Goal: Task Accomplishment & Management: Complete application form

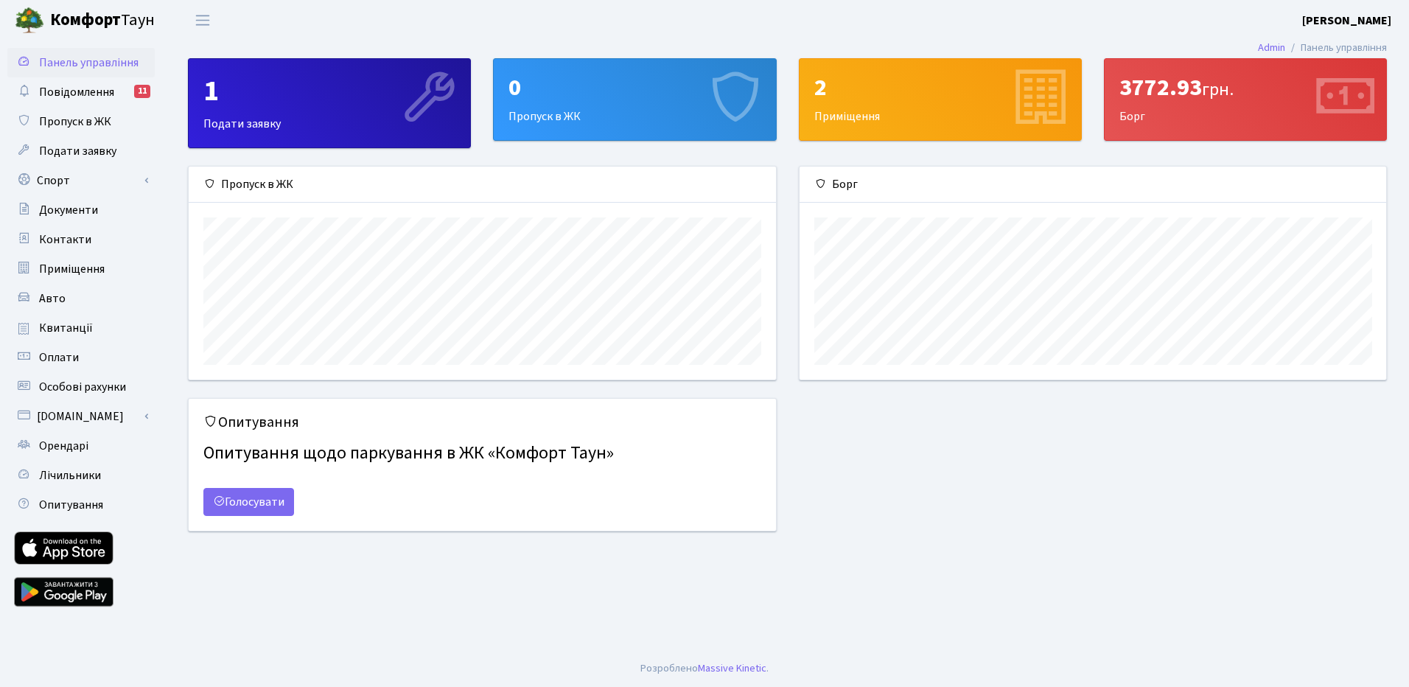
scroll to position [213, 586]
click at [39, 293] on span "Авто" at bounding box center [52, 298] width 27 height 16
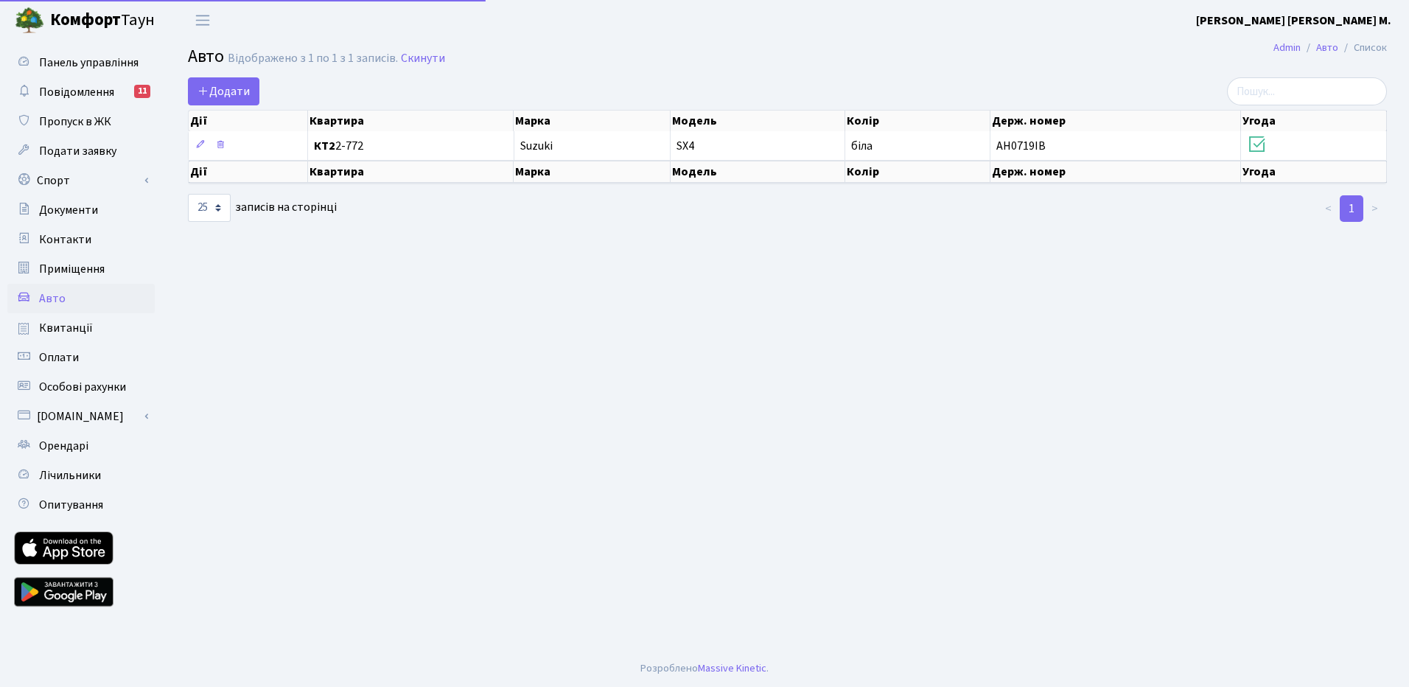
select select "25"
click at [202, 88] on icon at bounding box center [203, 91] width 12 height 12
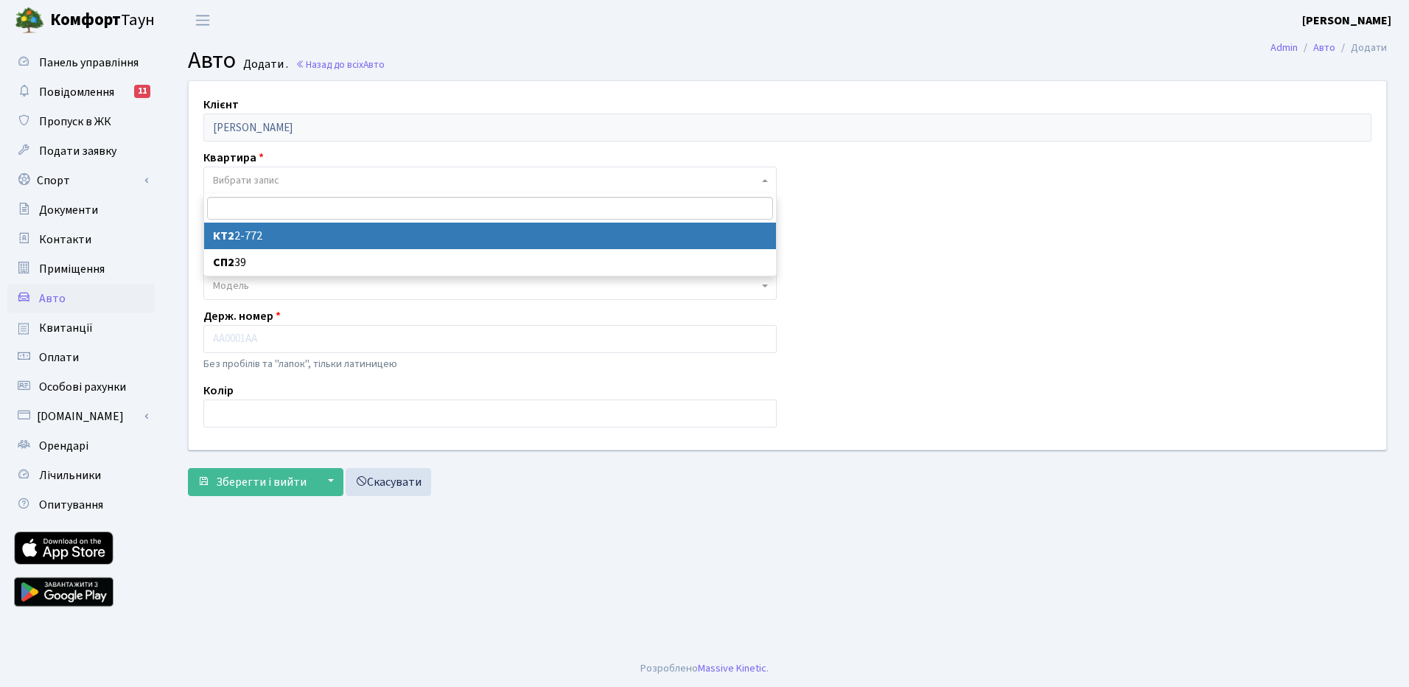
click at [766, 182] on span at bounding box center [766, 180] width 3 height 28
select select "17552"
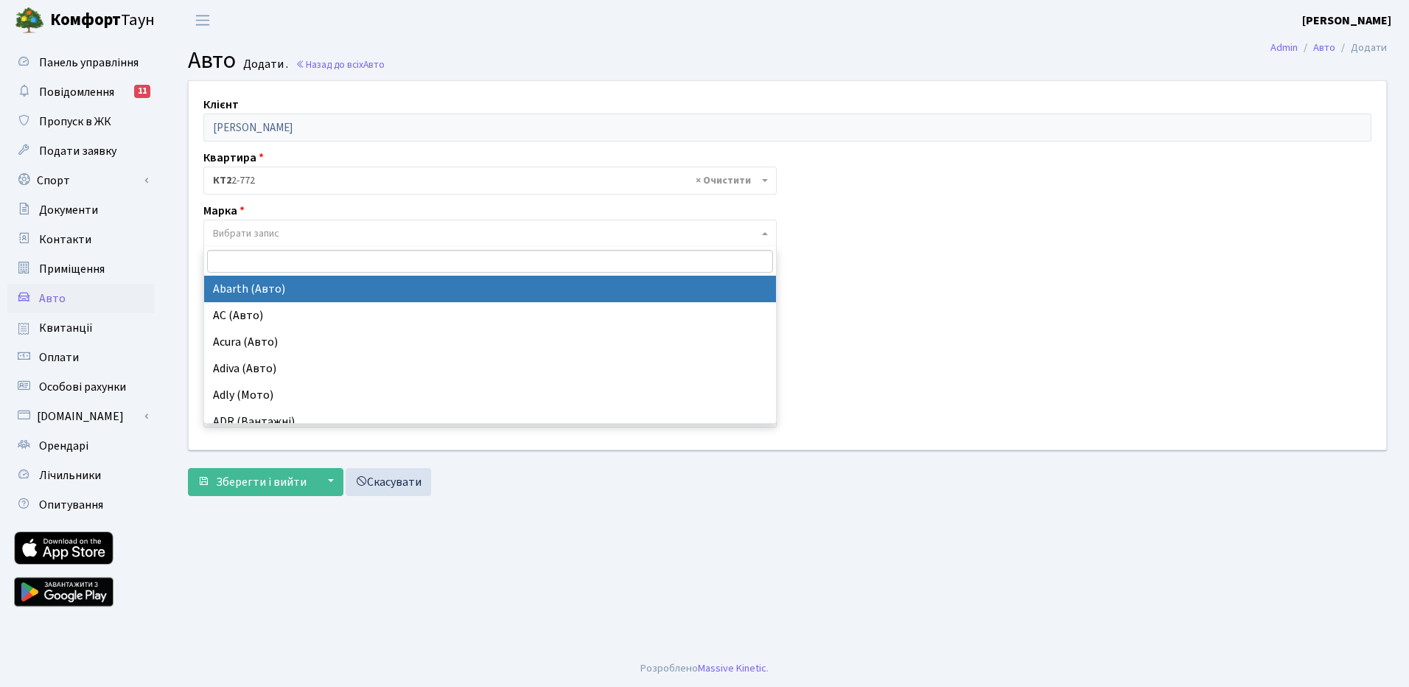
click at [264, 233] on span "Вибрати запис" at bounding box center [246, 233] width 66 height 15
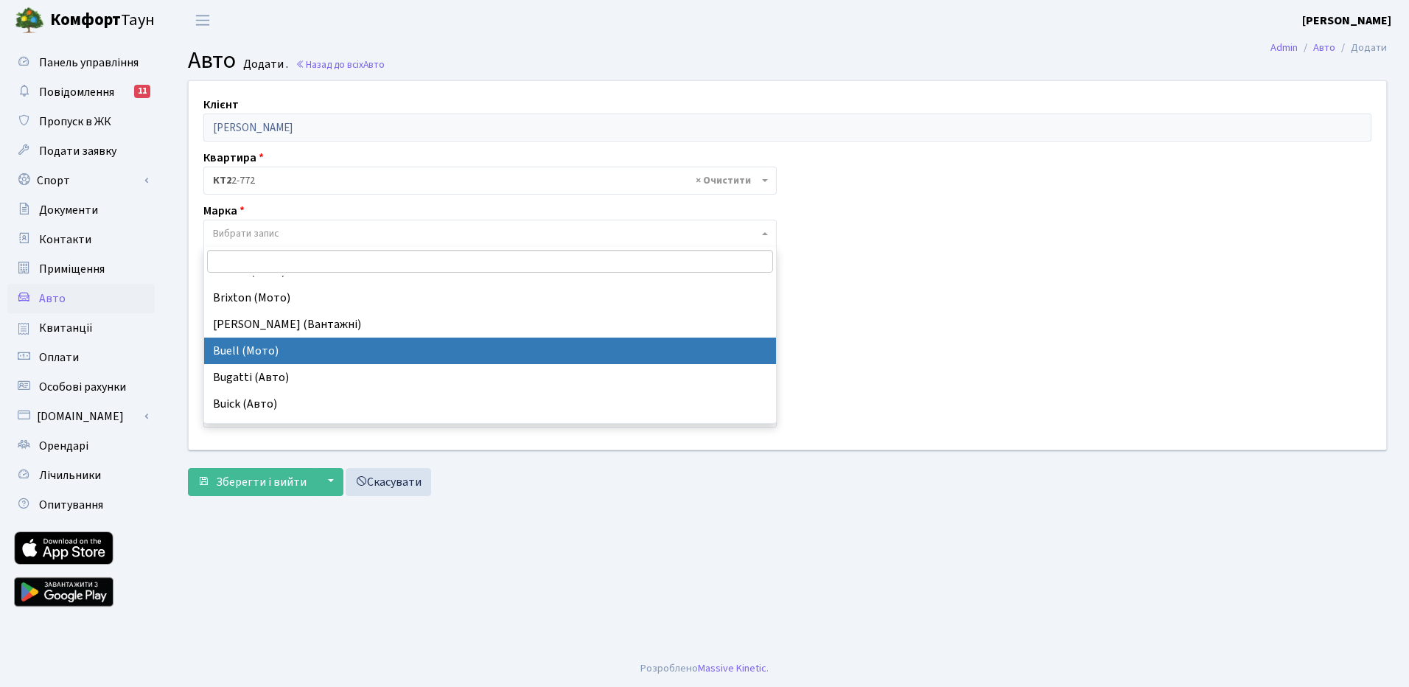
scroll to position [1842, 0]
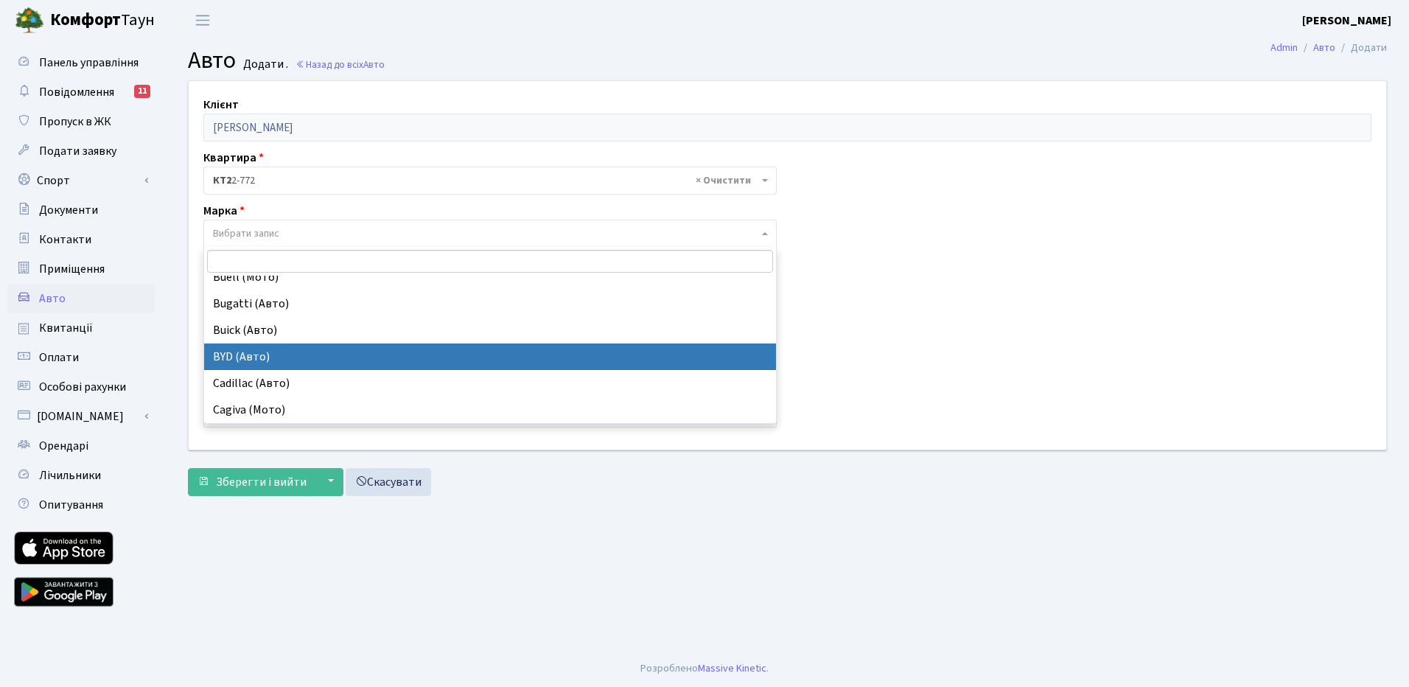
select select "24"
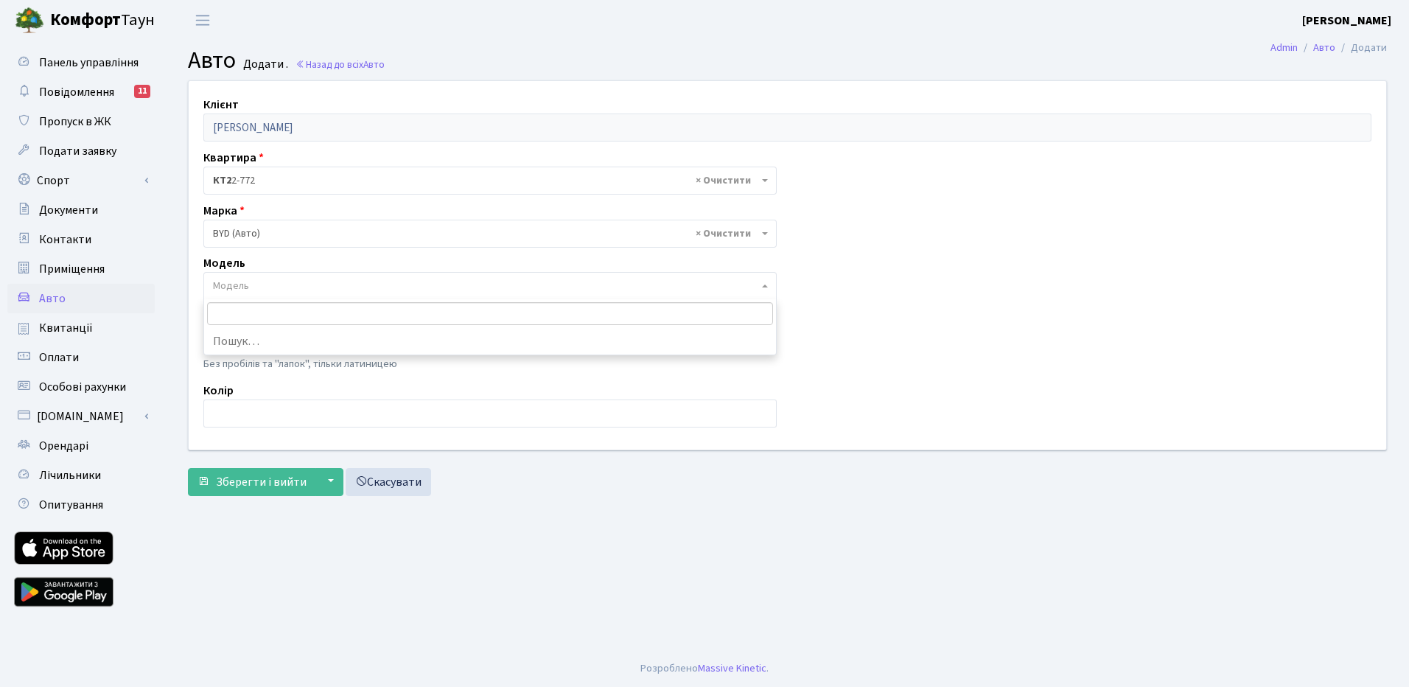
click at [252, 284] on span "Модель" at bounding box center [485, 285] width 545 height 15
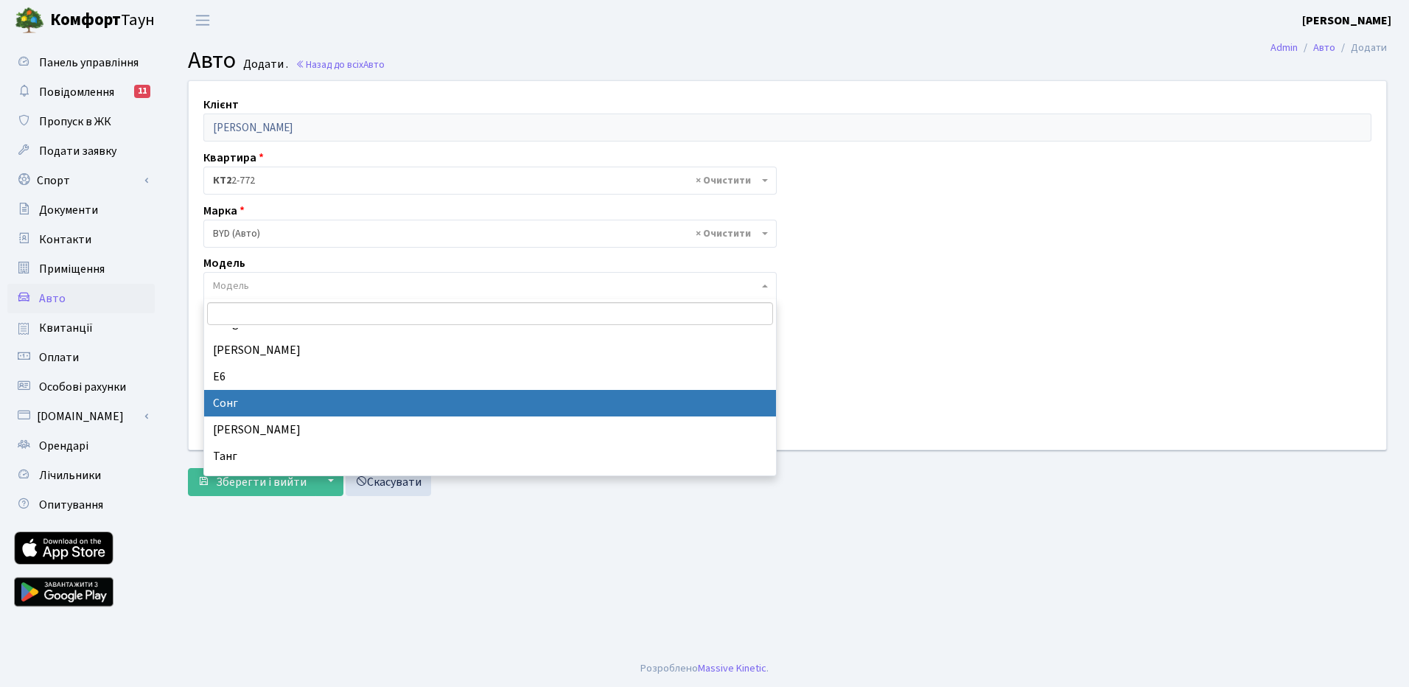
scroll to position [289, 0]
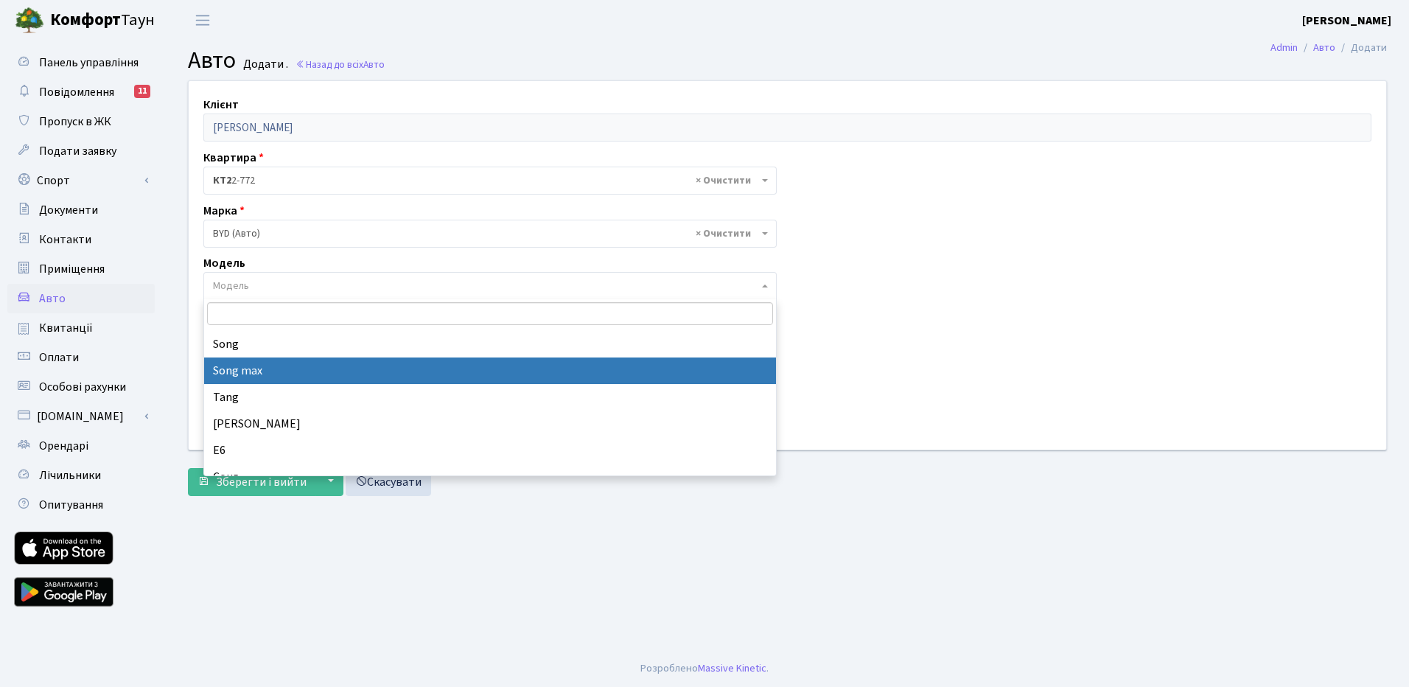
select select "4010"
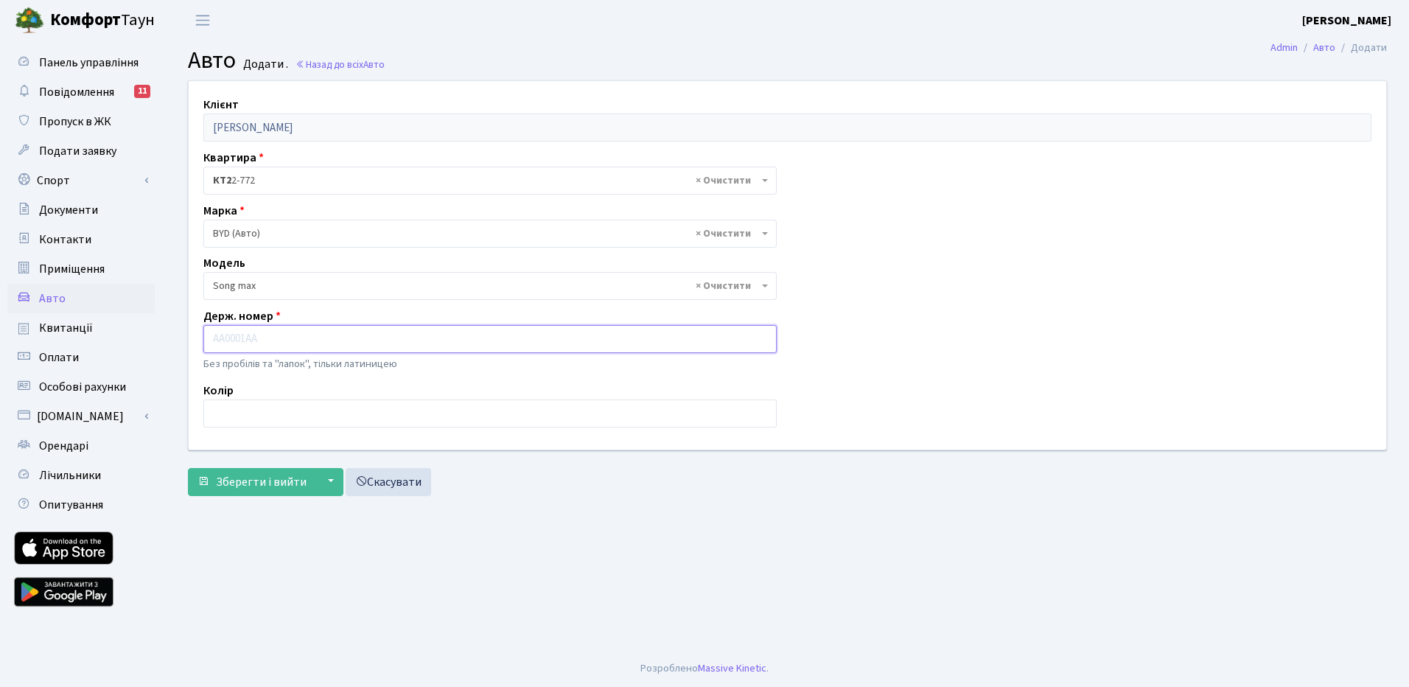
click at [250, 340] on input "text" at bounding box center [489, 339] width 573 height 28
type input "AA6718YD"
click at [243, 412] on input "text" at bounding box center [489, 413] width 573 height 28
type input "сірий"
select select
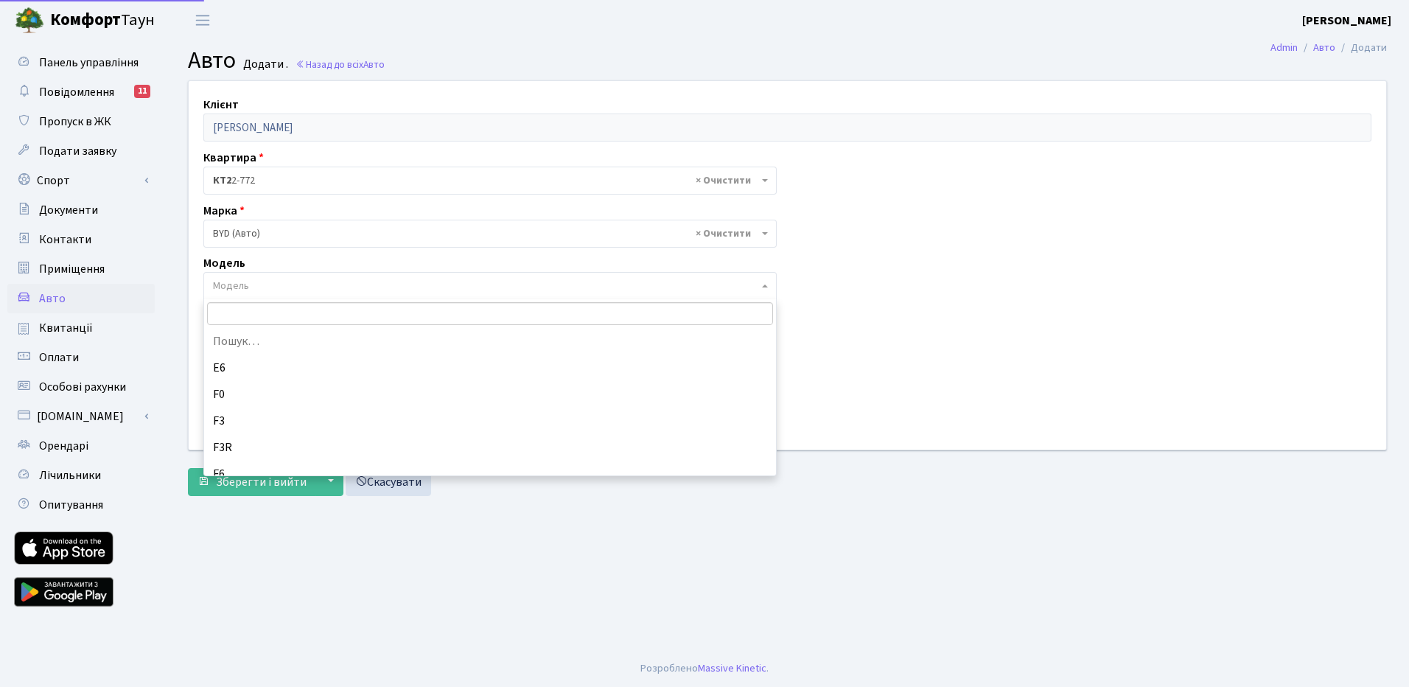
scroll to position [0, 0]
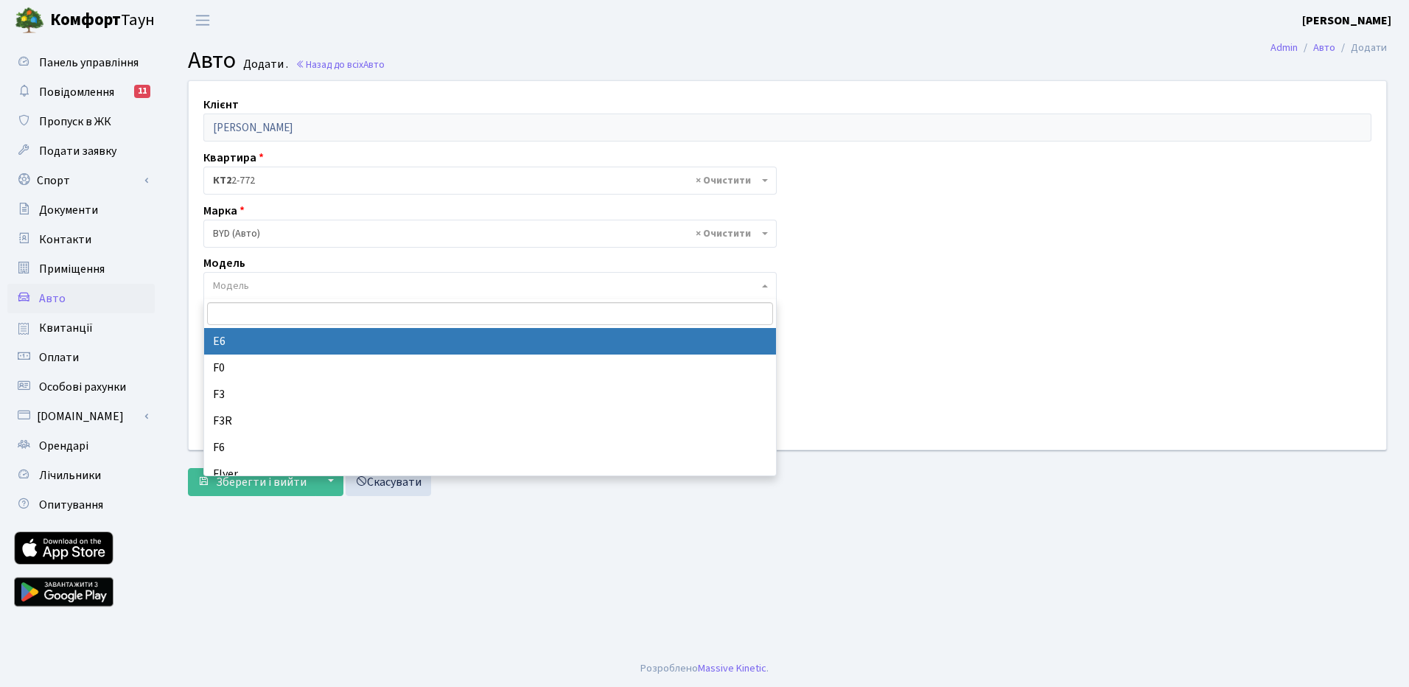
click at [225, 320] on input "search" at bounding box center [490, 313] width 566 height 23
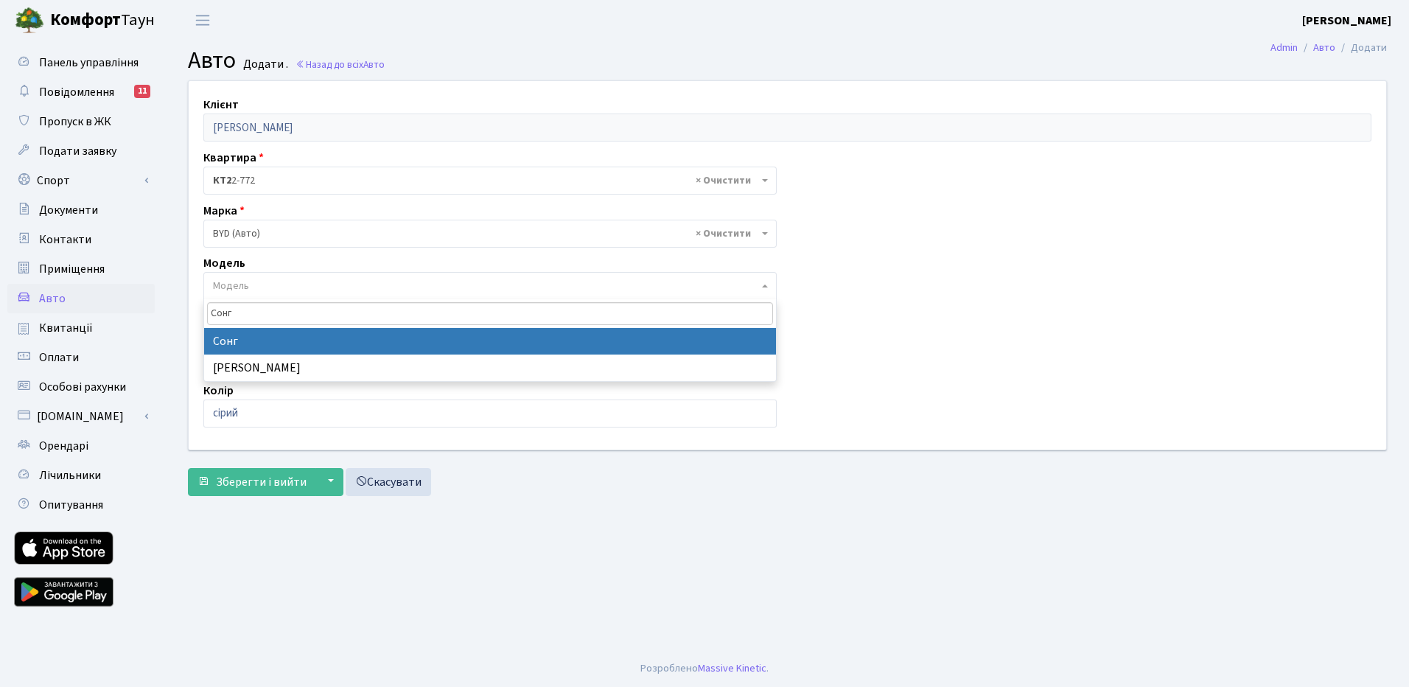
drag, startPoint x: 250, startPoint y: 312, endPoint x: 190, endPoint y: 312, distance: 60.4
click at [190, 312] on body "Комфорт Таун Сєдов А. М. Мій обліковий запис Вийти Панель управління Повідомлен…" at bounding box center [704, 343] width 1409 height 687
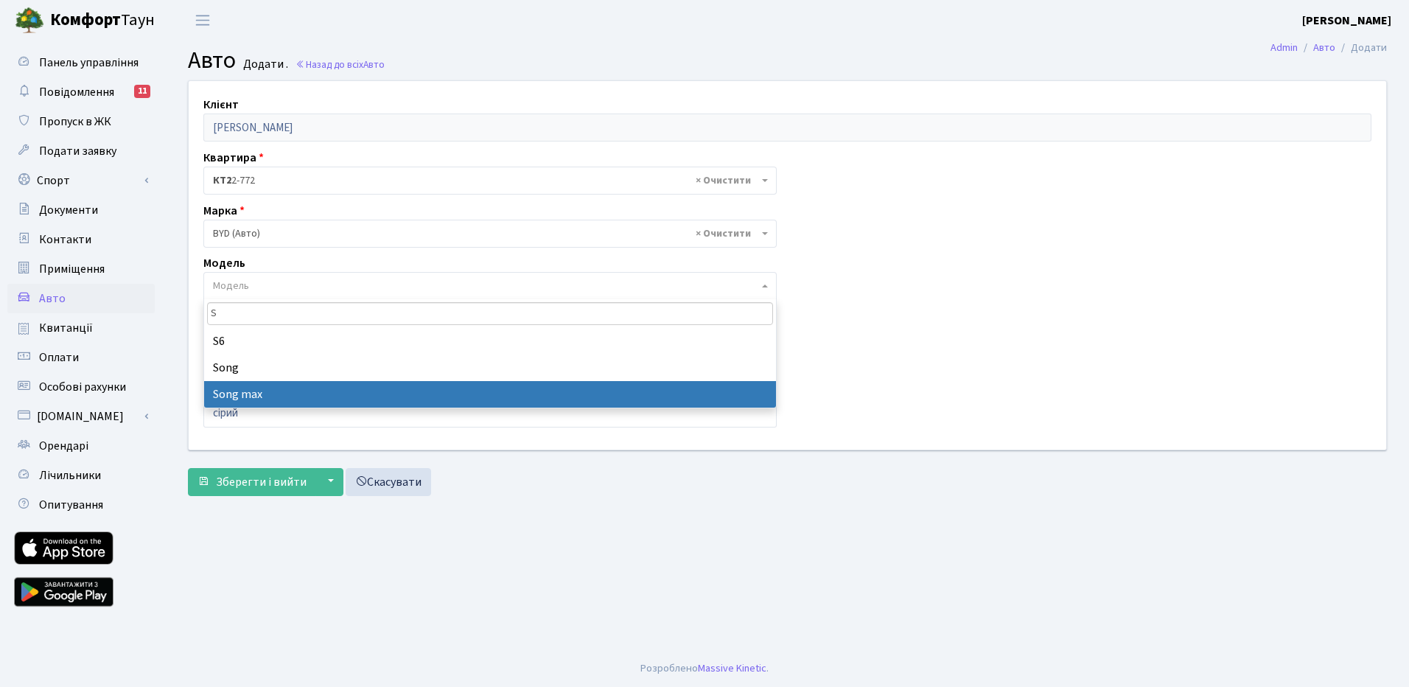
type input "S"
select select "4010"
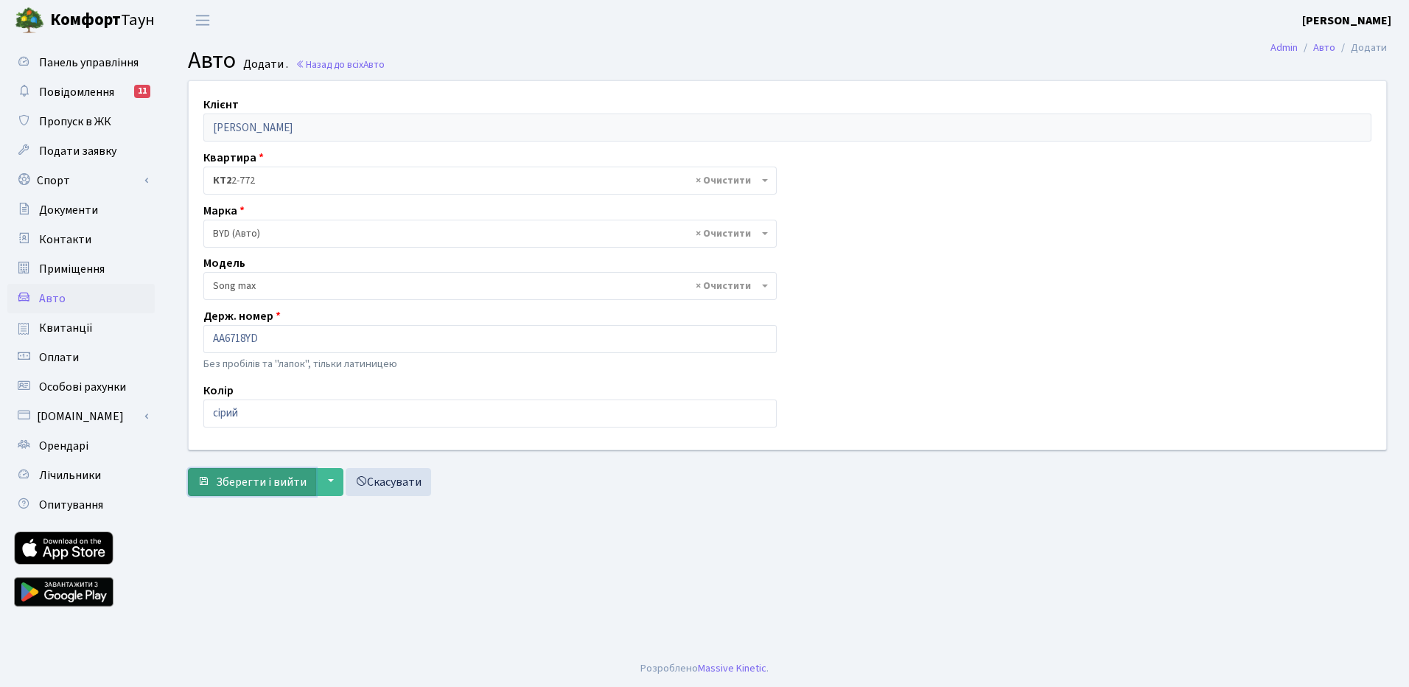
click at [262, 485] on span "Зберегти і вийти" at bounding box center [261, 482] width 91 height 16
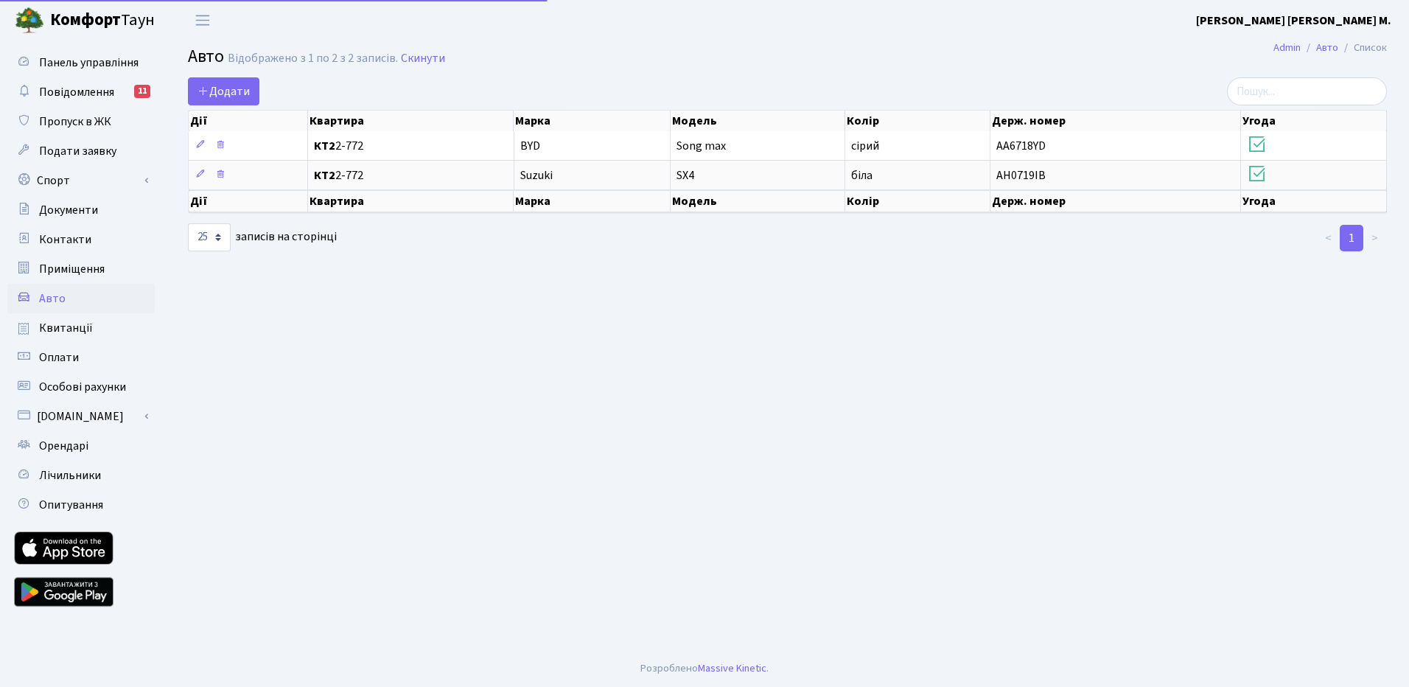
select select "25"
click at [220, 91] on span "Додати" at bounding box center [223, 91] width 52 height 16
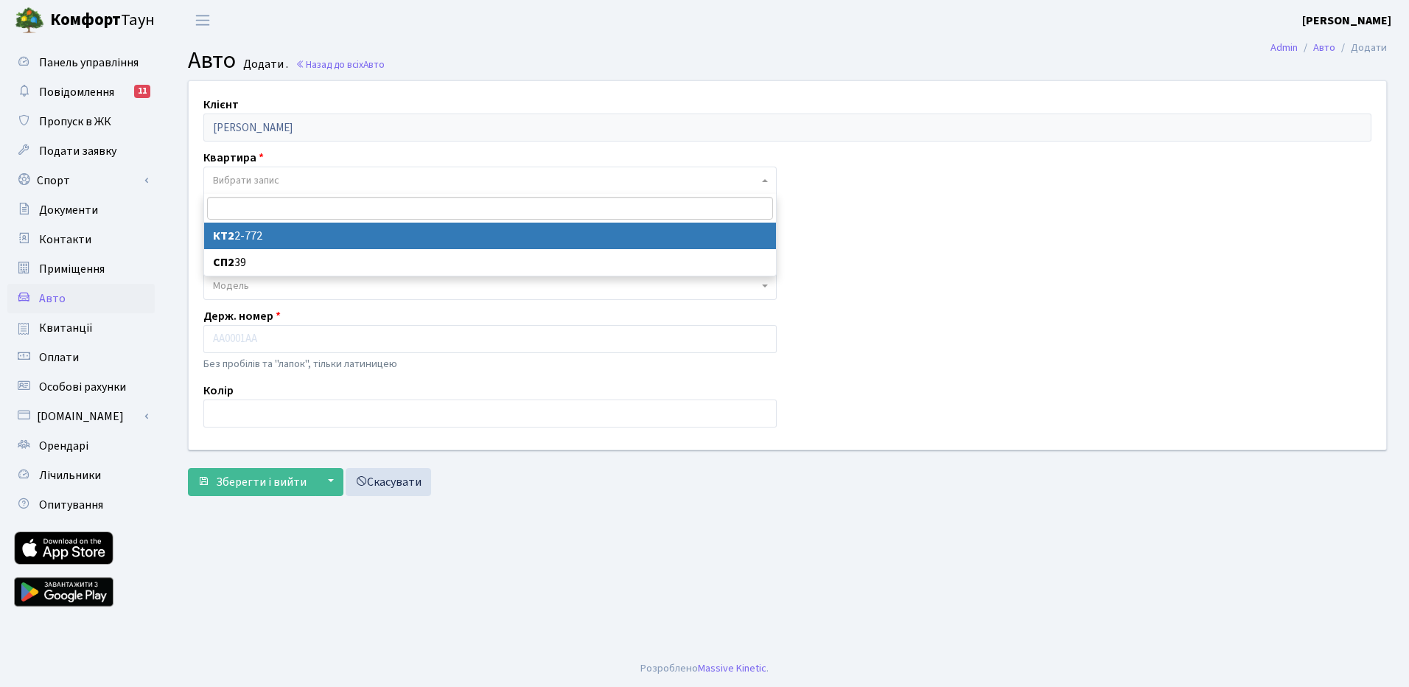
click at [762, 183] on span "Вибрати запис" at bounding box center [489, 180] width 573 height 28
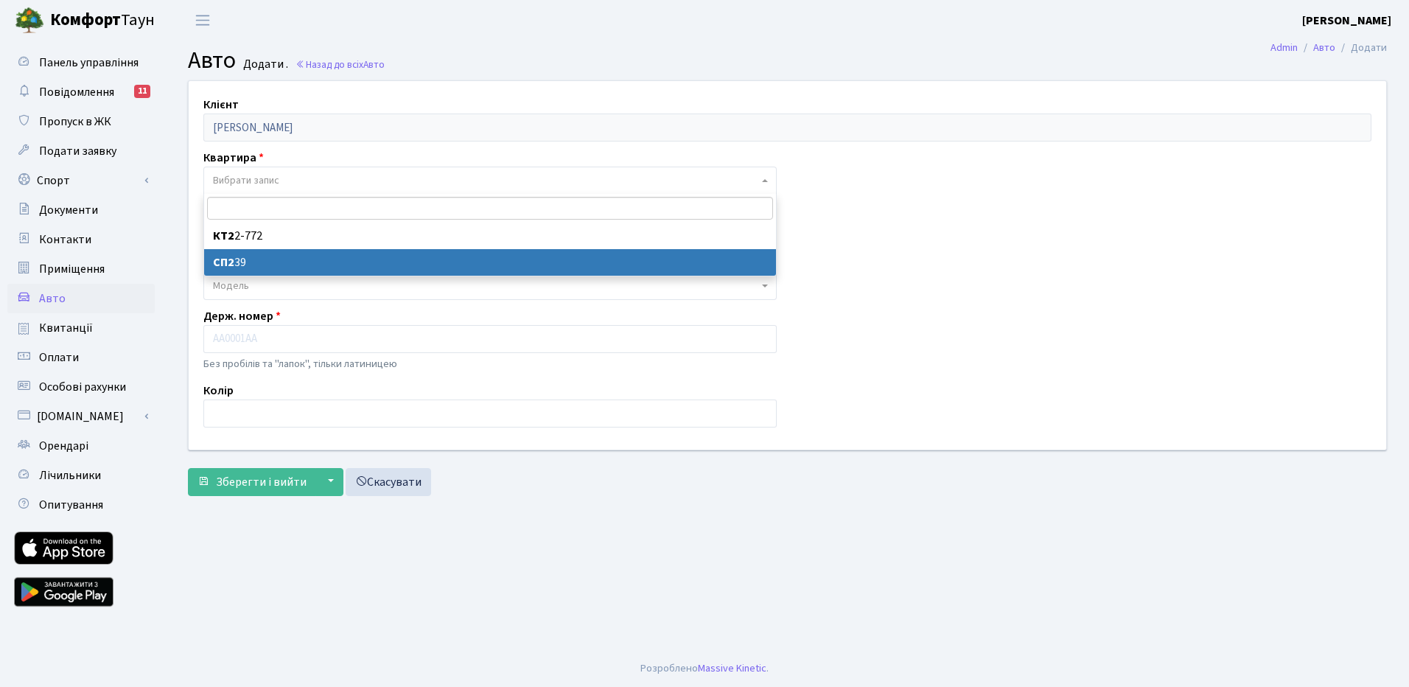
select select "35915"
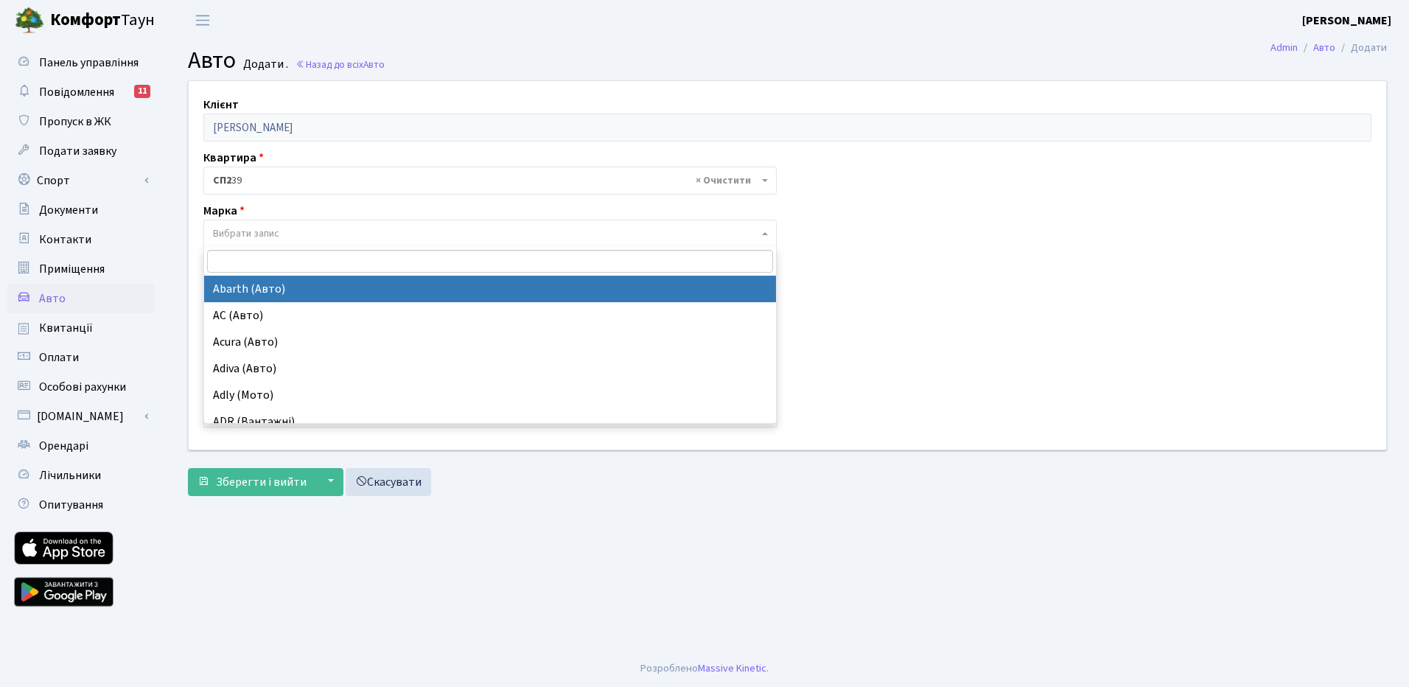
click at [768, 232] on span "Вибрати запис" at bounding box center [489, 234] width 573 height 28
click at [265, 263] on input "search" at bounding box center [490, 261] width 566 height 23
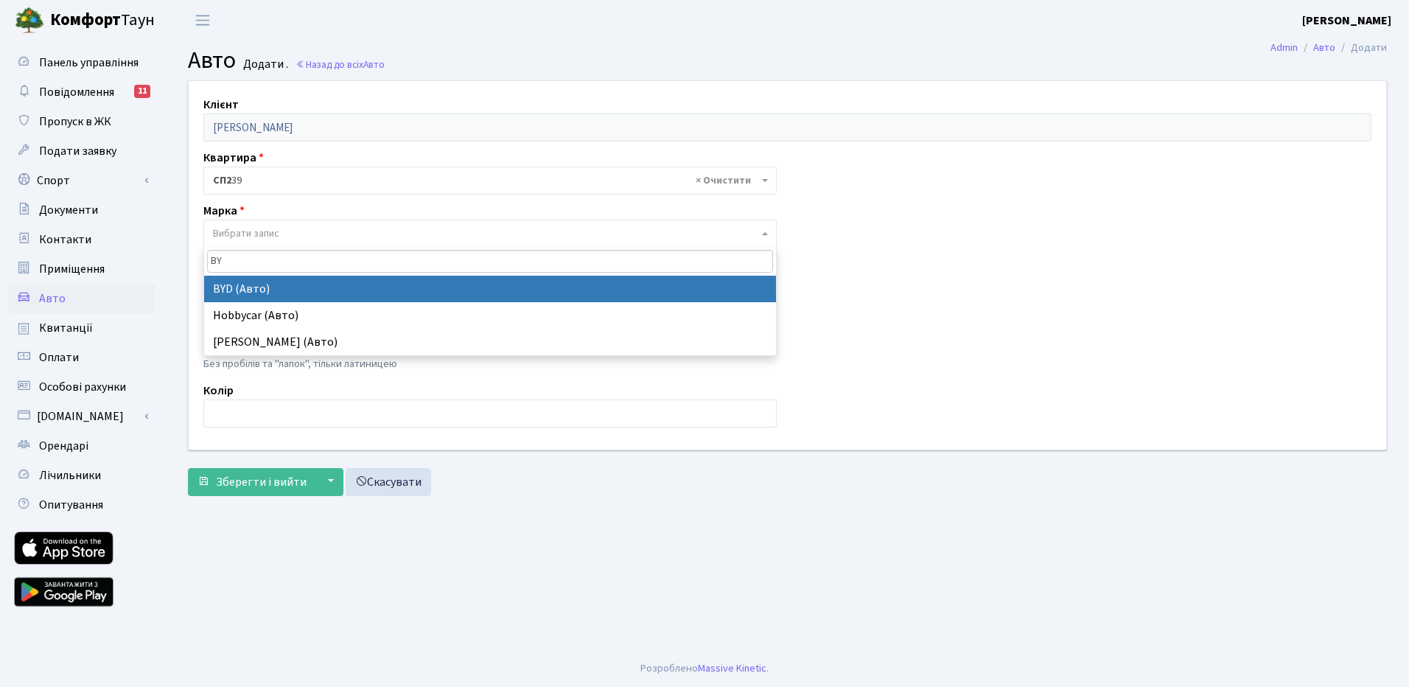
type input "BY"
select select "24"
select select
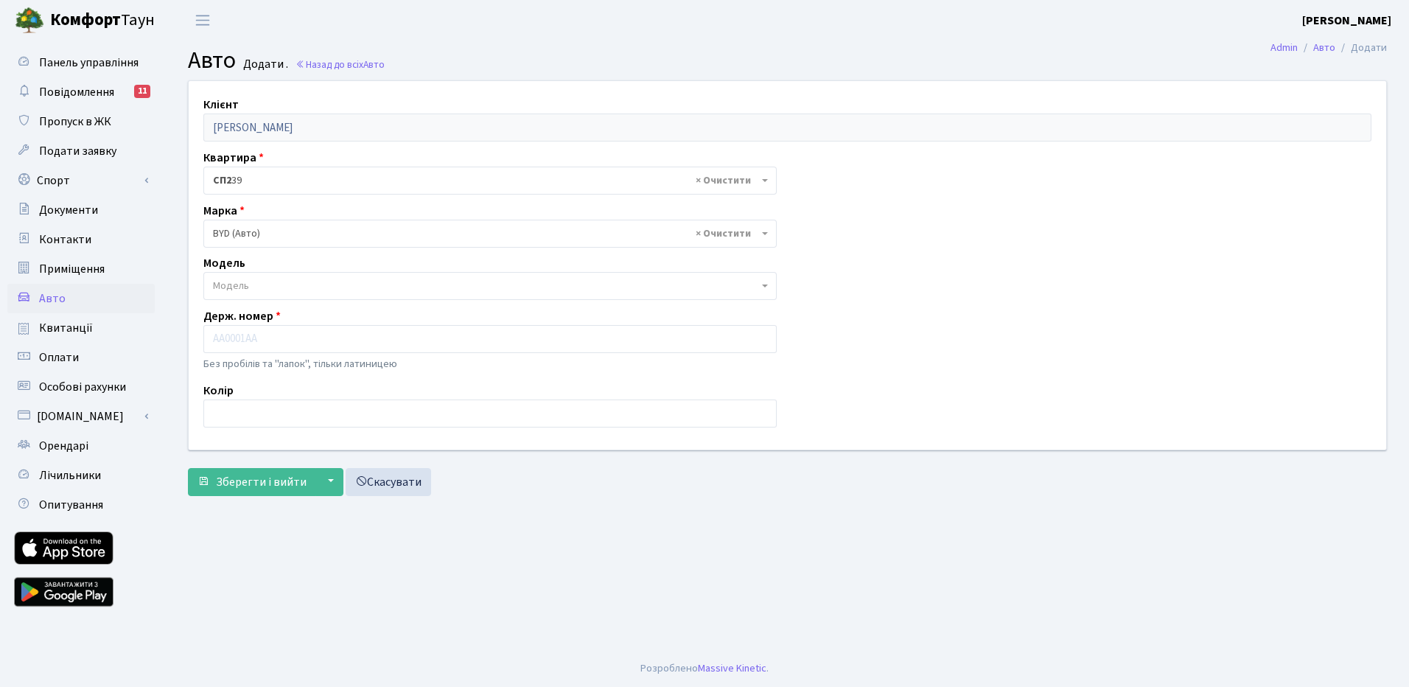
click at [236, 286] on span "Модель" at bounding box center [231, 285] width 36 height 15
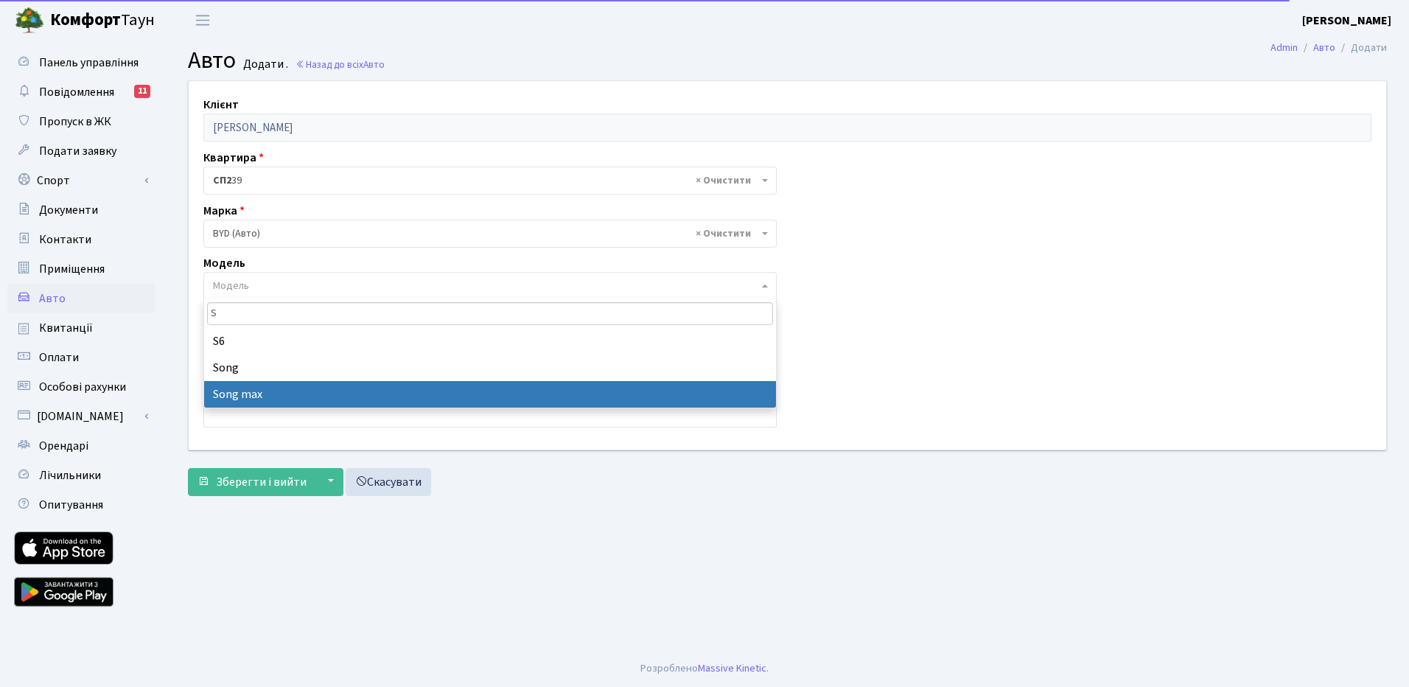
type input "S"
select select "4010"
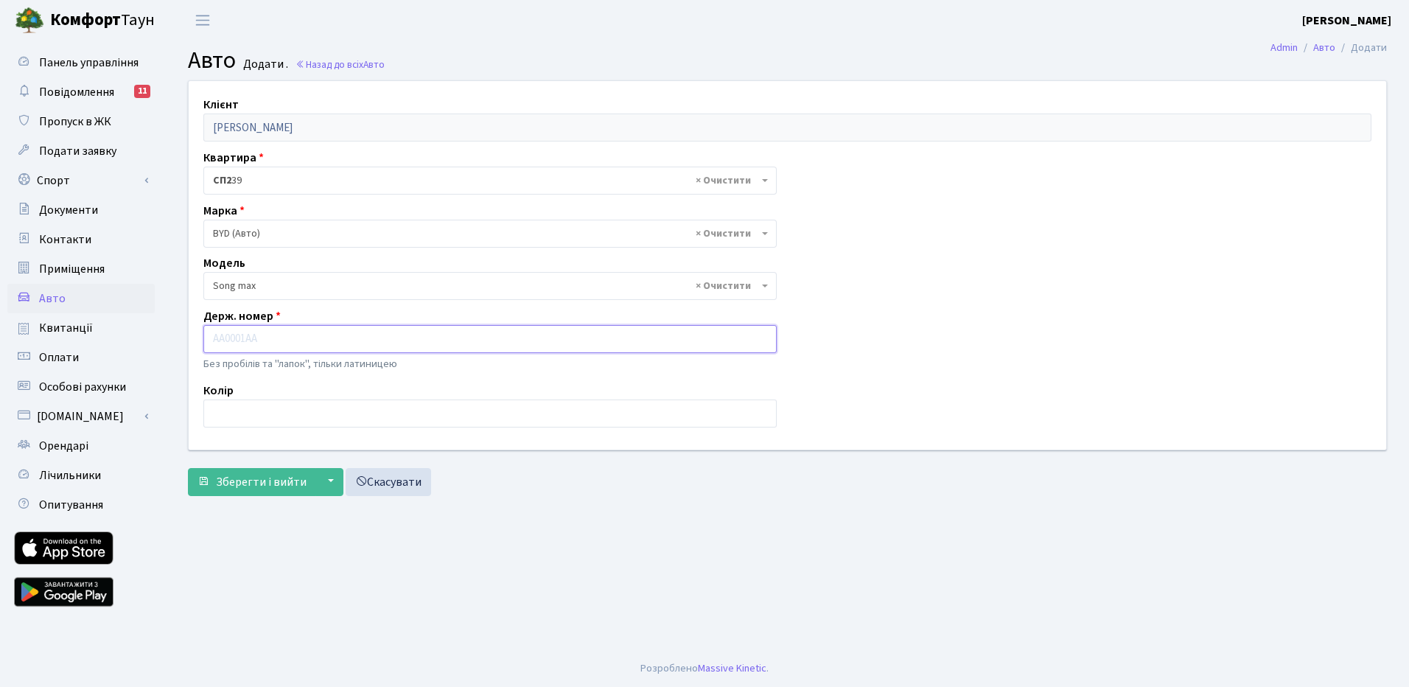
click at [236, 348] on input "text" at bounding box center [489, 339] width 573 height 28
type input "AA6718YD"
type input "сірий"
click at [262, 480] on span "Зберегти і вийти" at bounding box center [261, 482] width 91 height 16
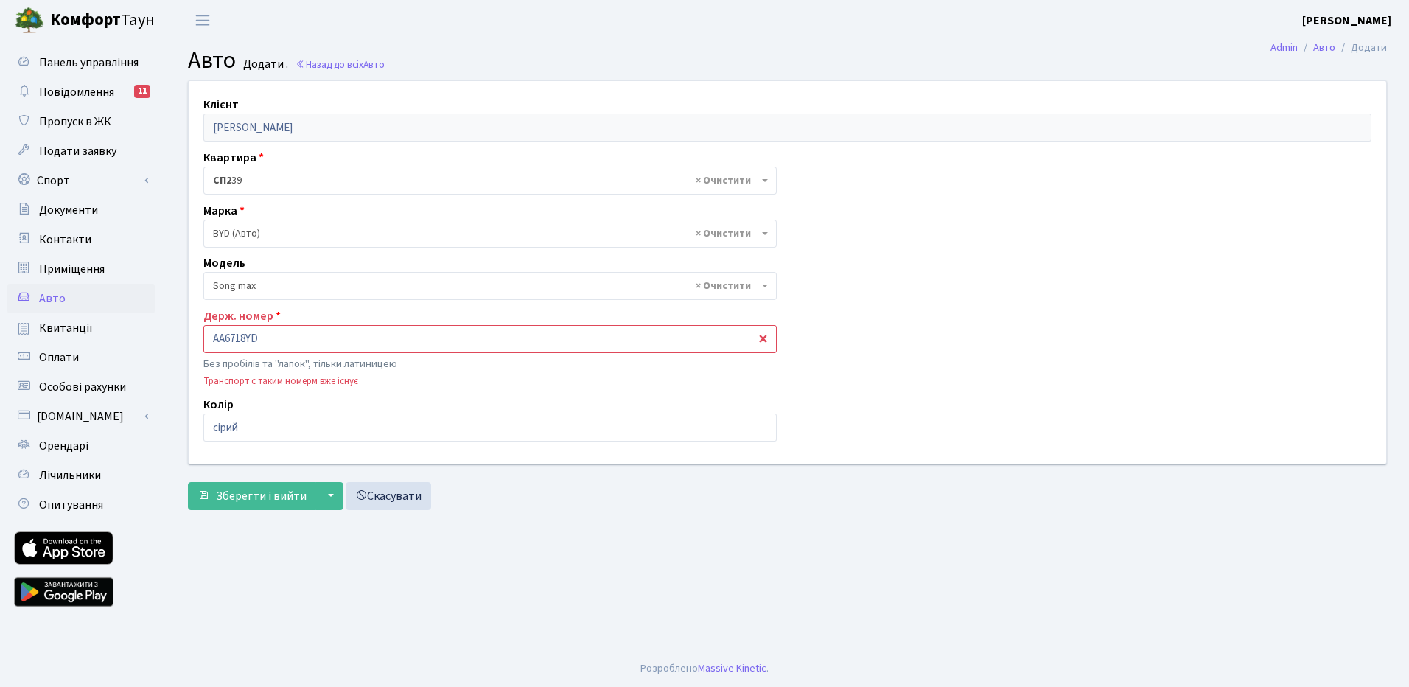
select select "4010"
click at [77, 264] on span "Приміщення" at bounding box center [72, 269] width 66 height 16
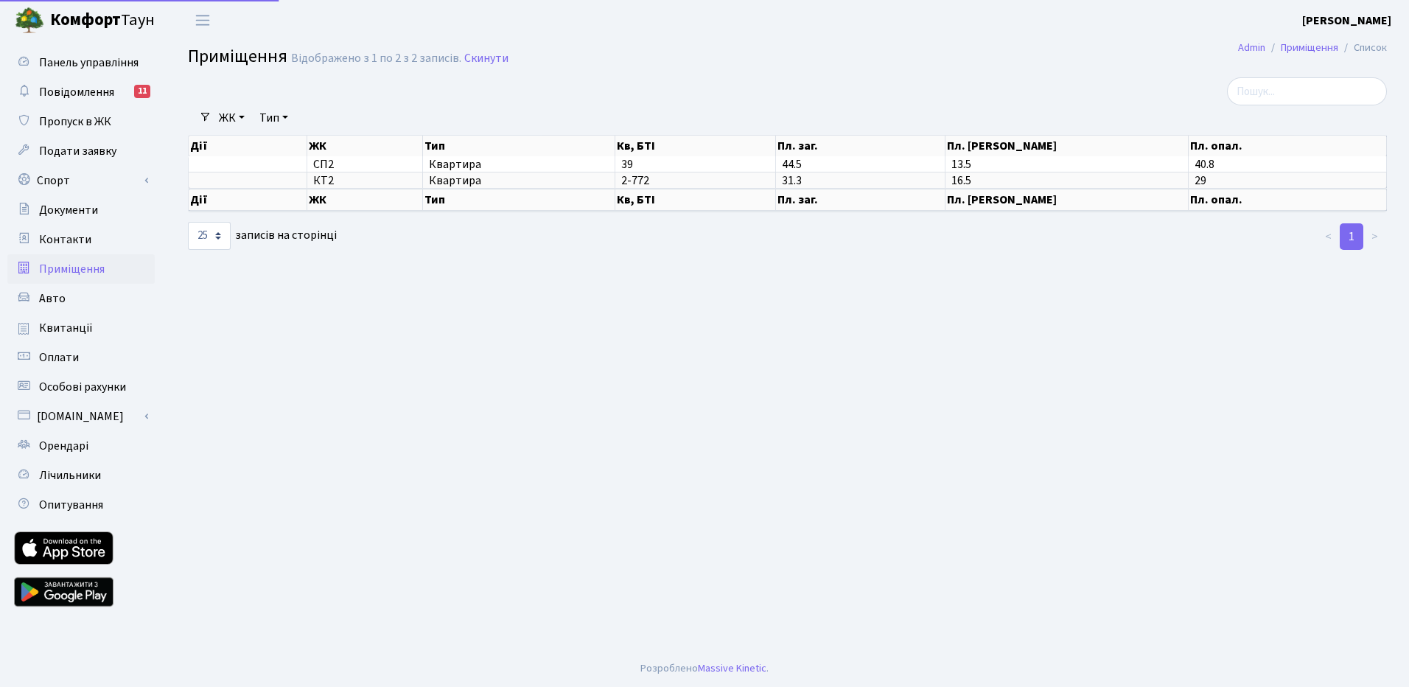
select select "25"
click at [60, 295] on span "Авто" at bounding box center [52, 298] width 27 height 16
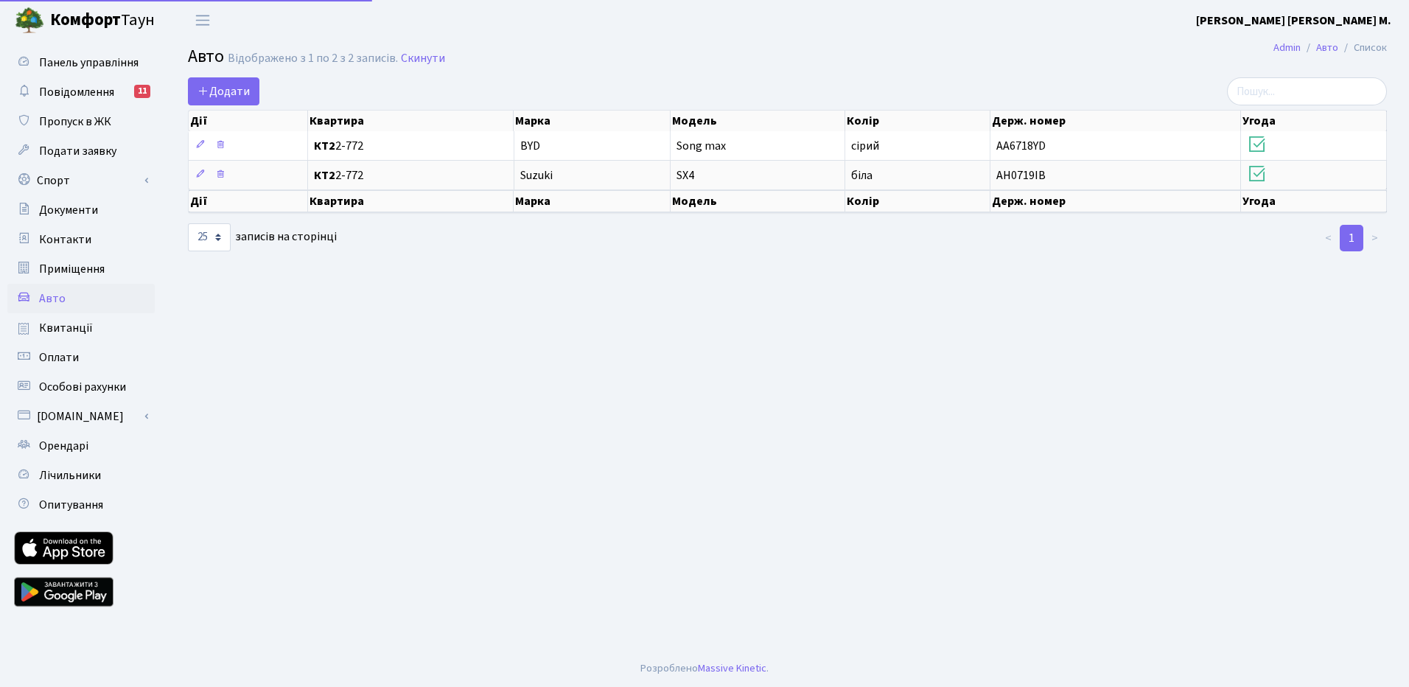
select select "25"
